Goal: Task Accomplishment & Management: Complete application form

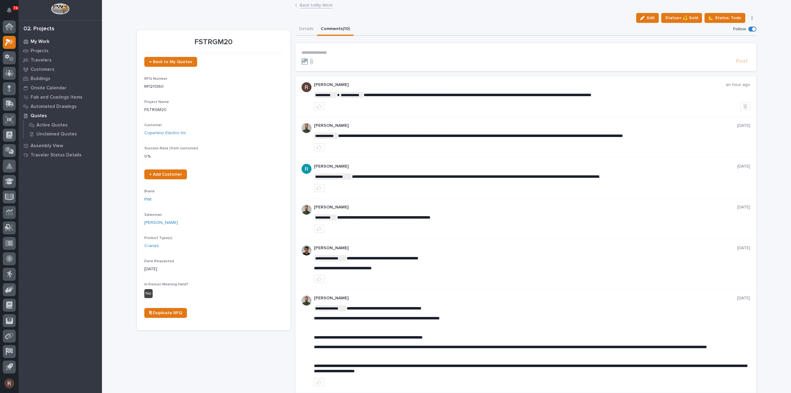
click at [36, 40] on p "My Work" at bounding box center [40, 42] width 19 height 6
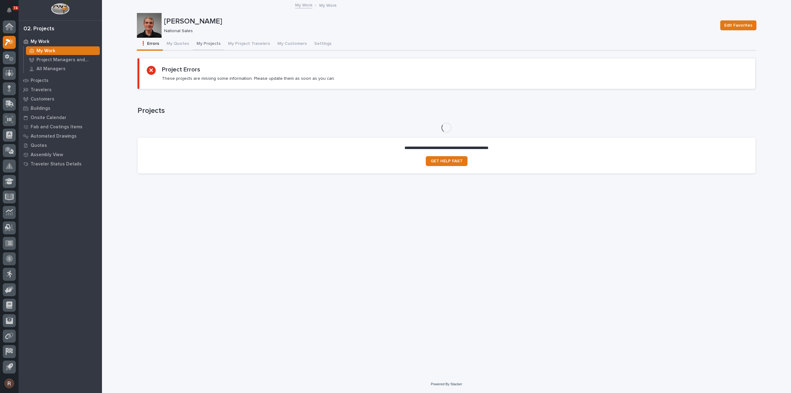
click at [184, 43] on button "My Quotes" at bounding box center [178, 44] width 30 height 13
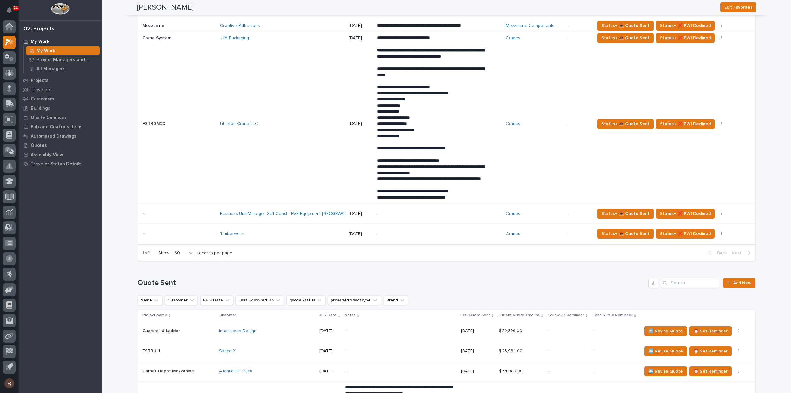
scroll to position [432, 0]
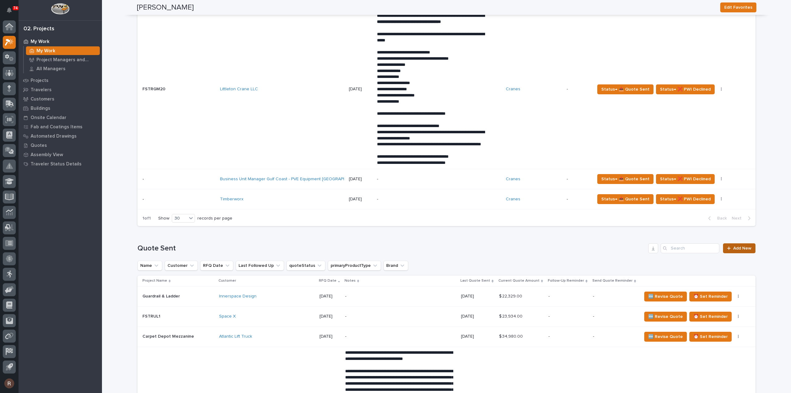
click at [735, 250] on span "Add New" at bounding box center [742, 248] width 18 height 4
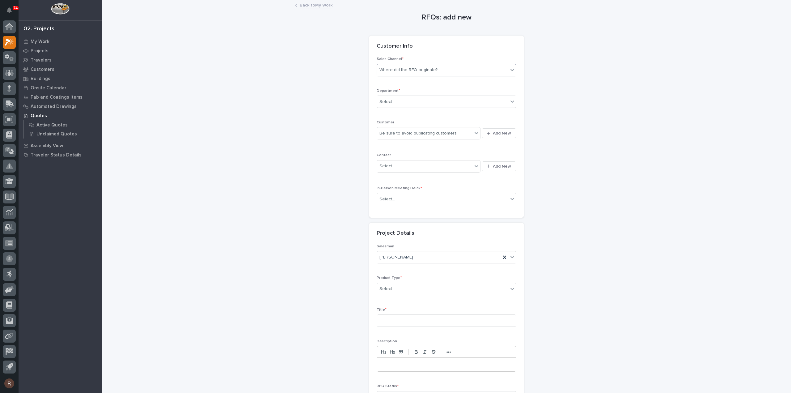
click at [413, 73] on div "Where did the RFQ originate?" at bounding box center [442, 70] width 131 height 10
click at [392, 94] on div "PWI" at bounding box center [443, 92] width 139 height 11
click at [391, 100] on div "Select..." at bounding box center [386, 102] width 15 height 6
click at [390, 111] on span "National Sales" at bounding box center [392, 112] width 31 height 7
click at [392, 130] on div "Be sure to avoid duplicating customers" at bounding box center [417, 133] width 77 height 6
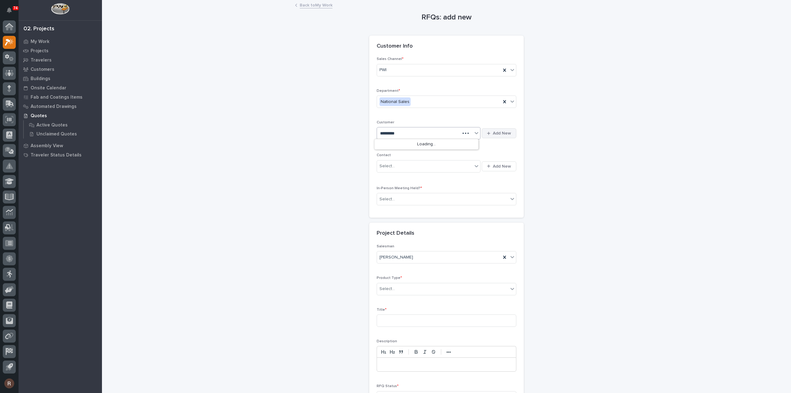
type input "*********"
click at [489, 131] on button "Add New" at bounding box center [498, 136] width 35 height 10
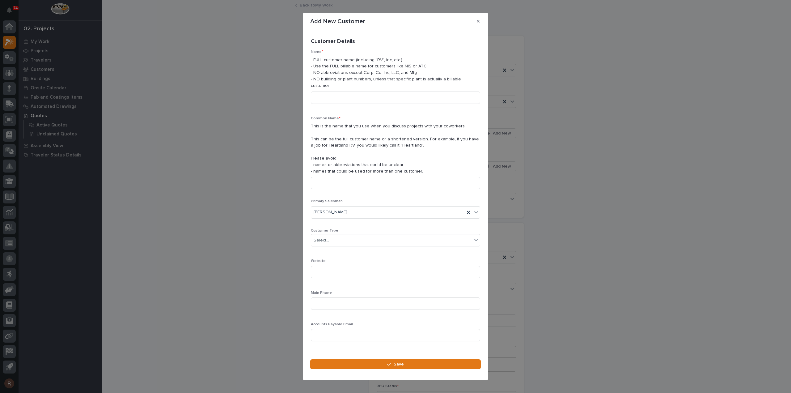
click at [351, 86] on div "Name * - FULL customer name (including "RV", Inc, etc.) - Use the FULL billable…" at bounding box center [395, 79] width 169 height 59
click at [350, 91] on input at bounding box center [395, 97] width 169 height 12
type input "Deep Salt Water"
paste input "Deep Salt Water"
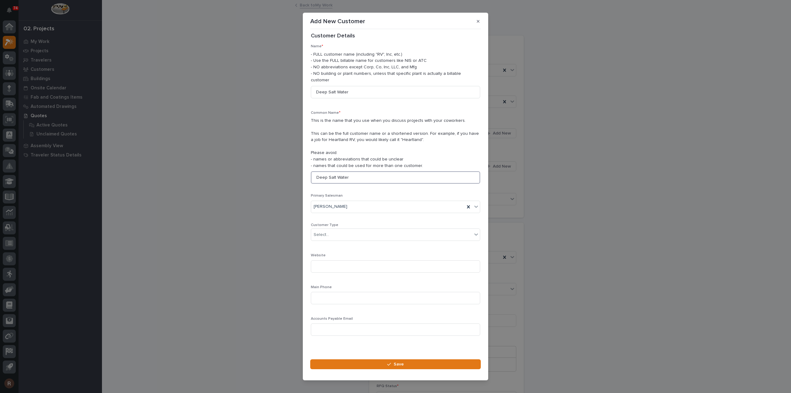
scroll to position [9, 0]
type input "Deep Salt Water"
click at [355, 359] on button "Save" at bounding box center [395, 364] width 170 height 10
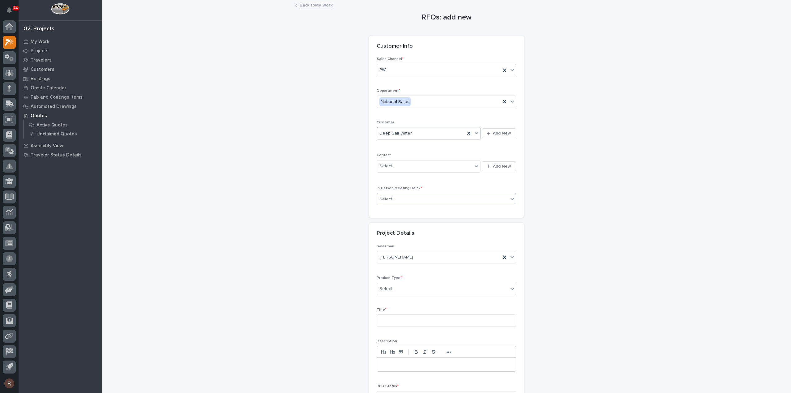
click at [401, 199] on div "Select..." at bounding box center [442, 199] width 131 height 10
click at [394, 220] on div "No" at bounding box center [443, 220] width 139 height 11
click at [387, 285] on div "Select..." at bounding box center [386, 288] width 15 height 6
click at [395, 311] on div "Cranes" at bounding box center [443, 310] width 139 height 11
click at [393, 319] on input at bounding box center [446, 320] width 140 height 12
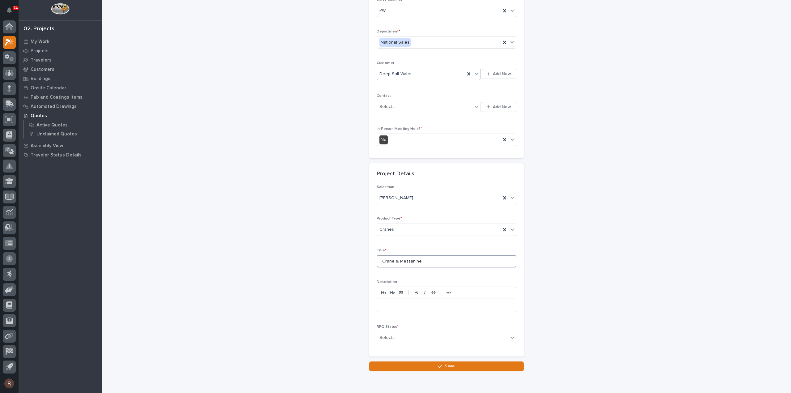
scroll to position [84, 0]
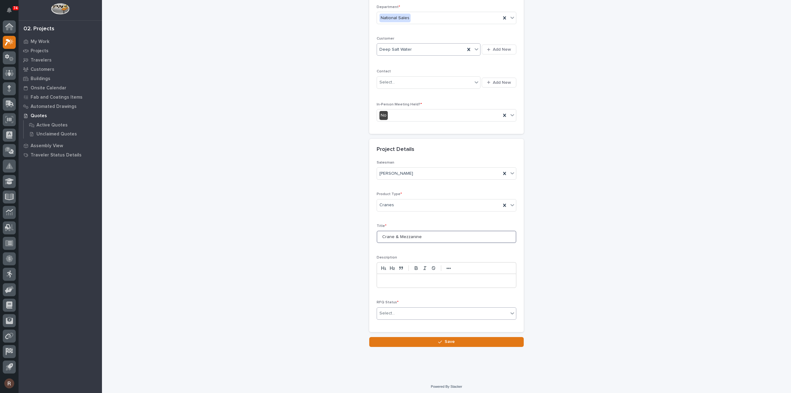
type input "Crane & Mezzanine"
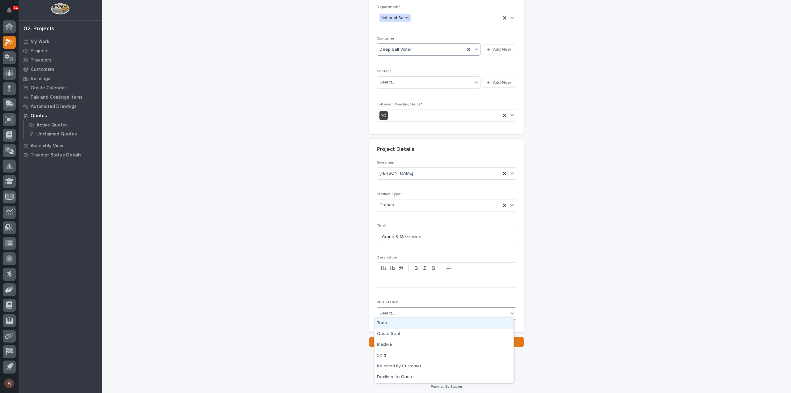
click at [393, 312] on div "Select..." at bounding box center [442, 313] width 131 height 10
click at [385, 332] on div "Quote Sent" at bounding box center [443, 333] width 139 height 11
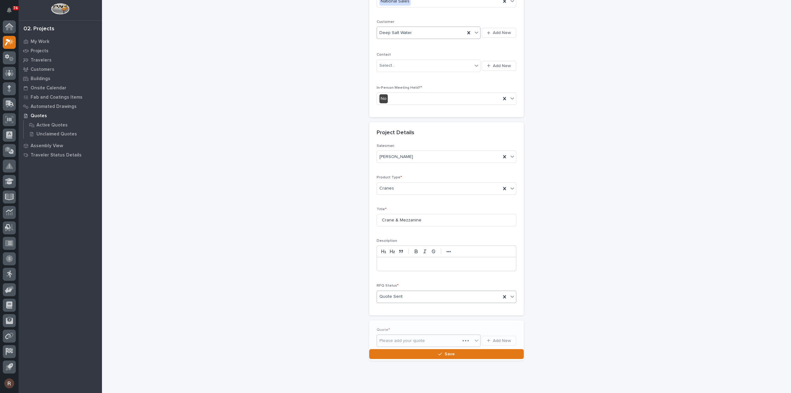
scroll to position [106, 0]
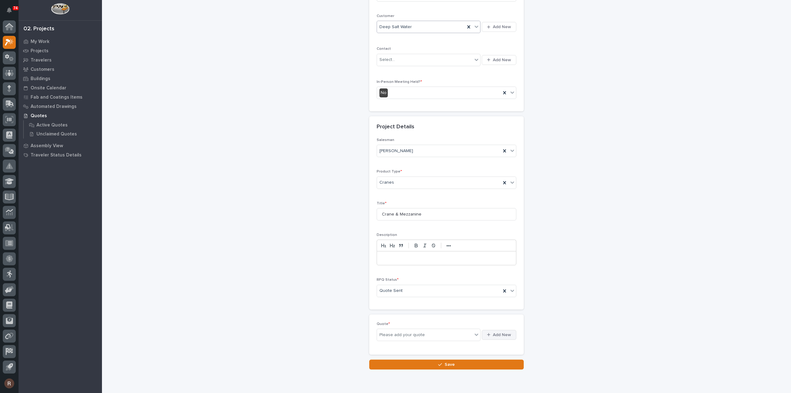
click at [493, 332] on span "Add New" at bounding box center [502, 335] width 18 height 6
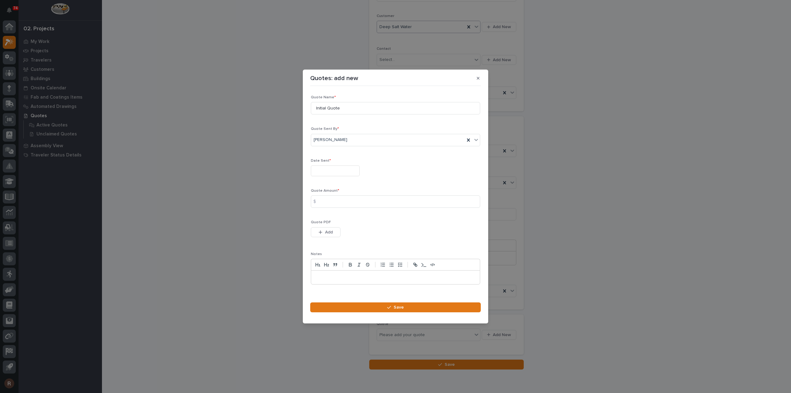
click at [328, 167] on input "text" at bounding box center [335, 170] width 49 height 11
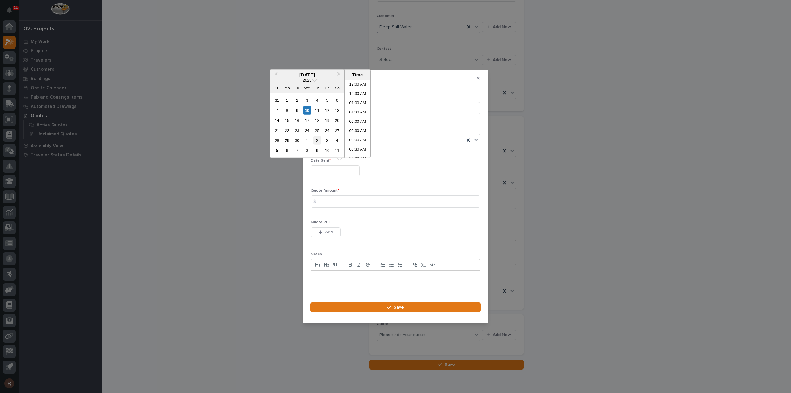
scroll to position [170, 0]
click at [309, 110] on div "10" at bounding box center [307, 110] width 8 height 8
type input "**********"
click at [339, 201] on input at bounding box center [395, 201] width 169 height 12
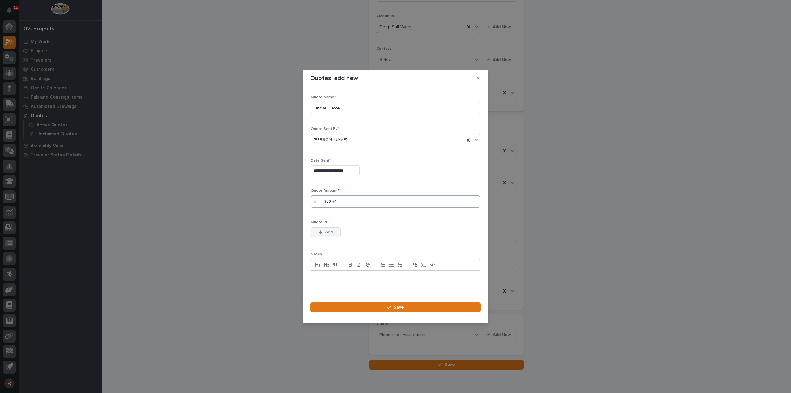
type input "37264"
click at [334, 231] on button "Add" at bounding box center [326, 232] width 30 height 10
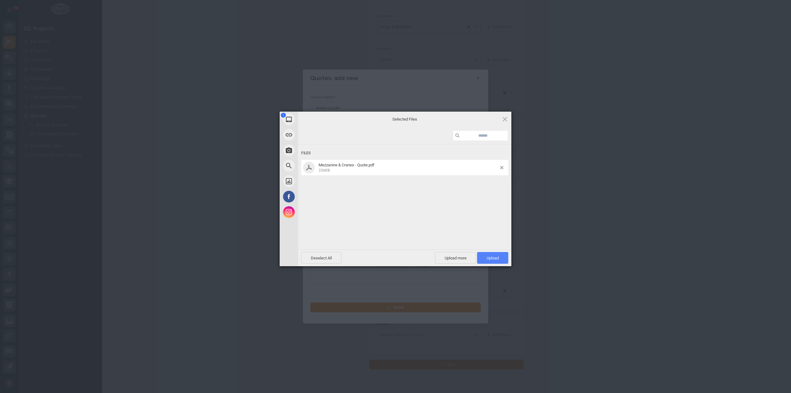
click at [490, 258] on span "Upload 1" at bounding box center [492, 257] width 12 height 5
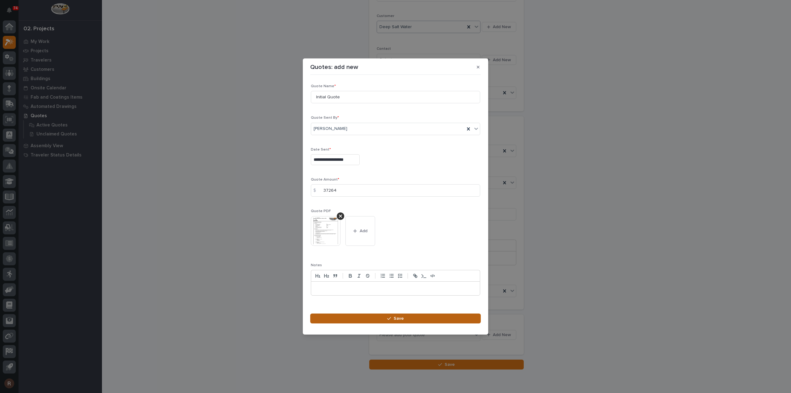
click at [407, 322] on button "Save" at bounding box center [395, 318] width 170 height 10
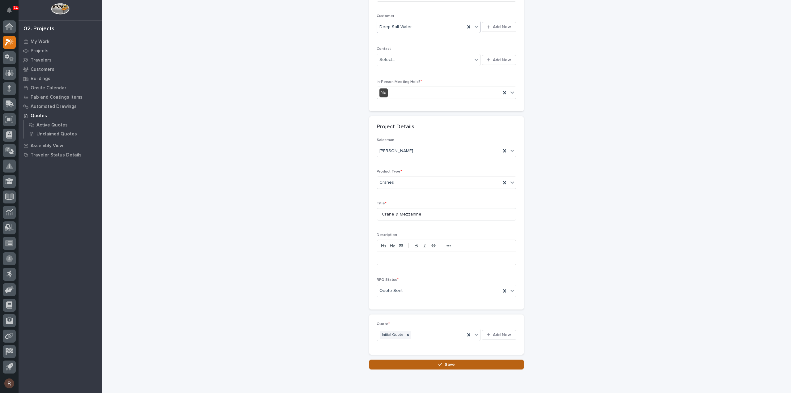
click at [468, 359] on button "Save" at bounding box center [446, 364] width 154 height 10
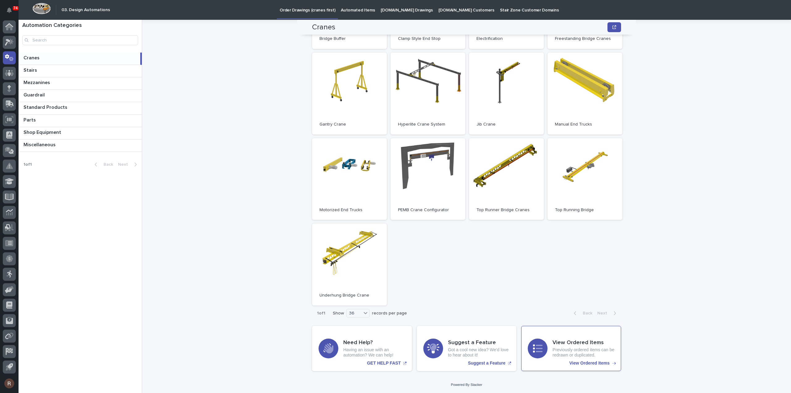
scroll to position [127, 0]
click at [575, 353] on p "Previously ordered items can be redrawn or duplicated." at bounding box center [583, 352] width 62 height 11
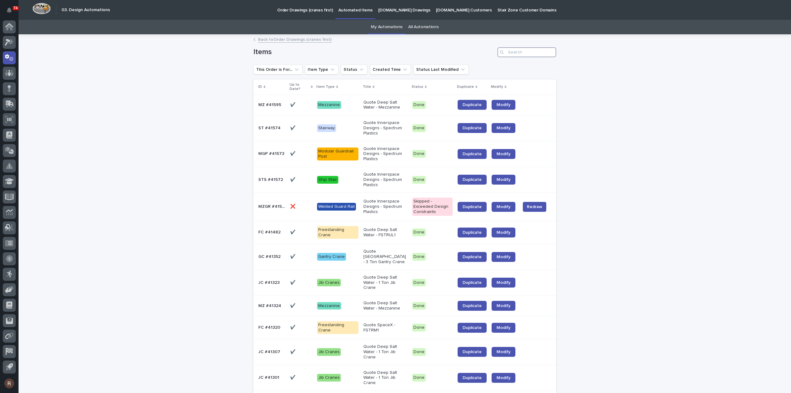
click at [521, 53] on input "Search" at bounding box center [526, 52] width 59 height 10
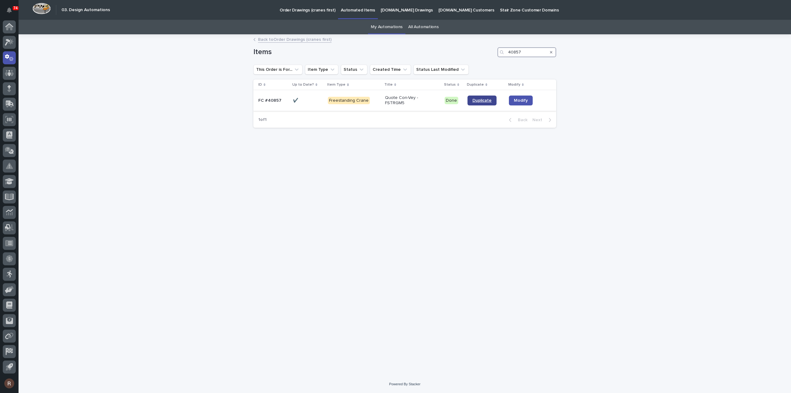
type input "40857"
click at [479, 101] on span "Duplicate" at bounding box center [481, 100] width 19 height 4
